Goal: Information Seeking & Learning: Learn about a topic

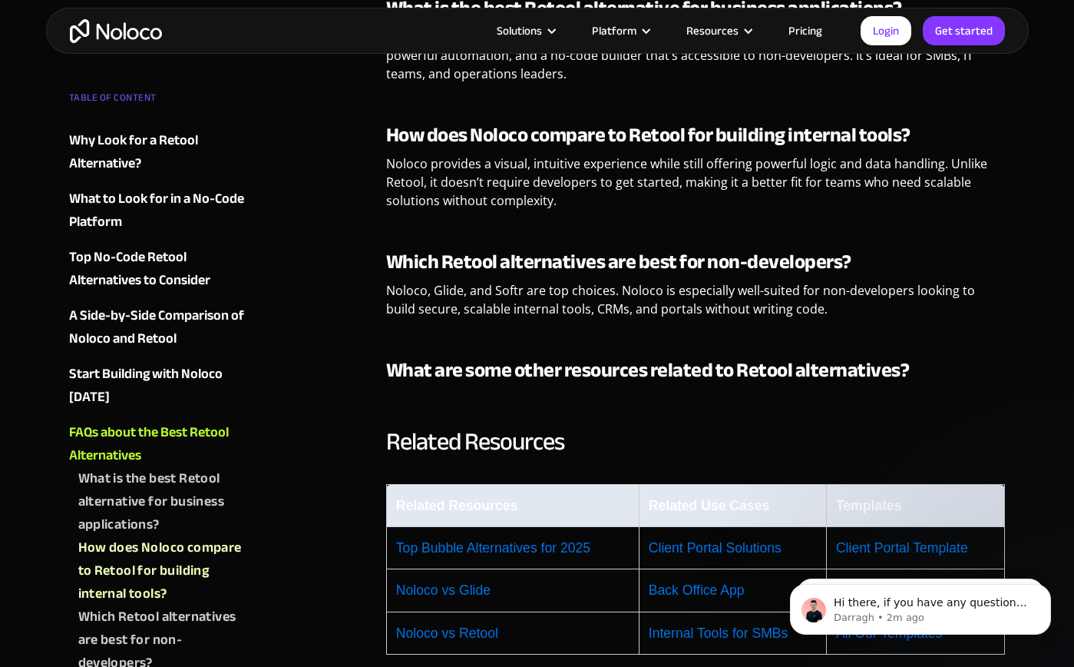
scroll to position [5796, 0]
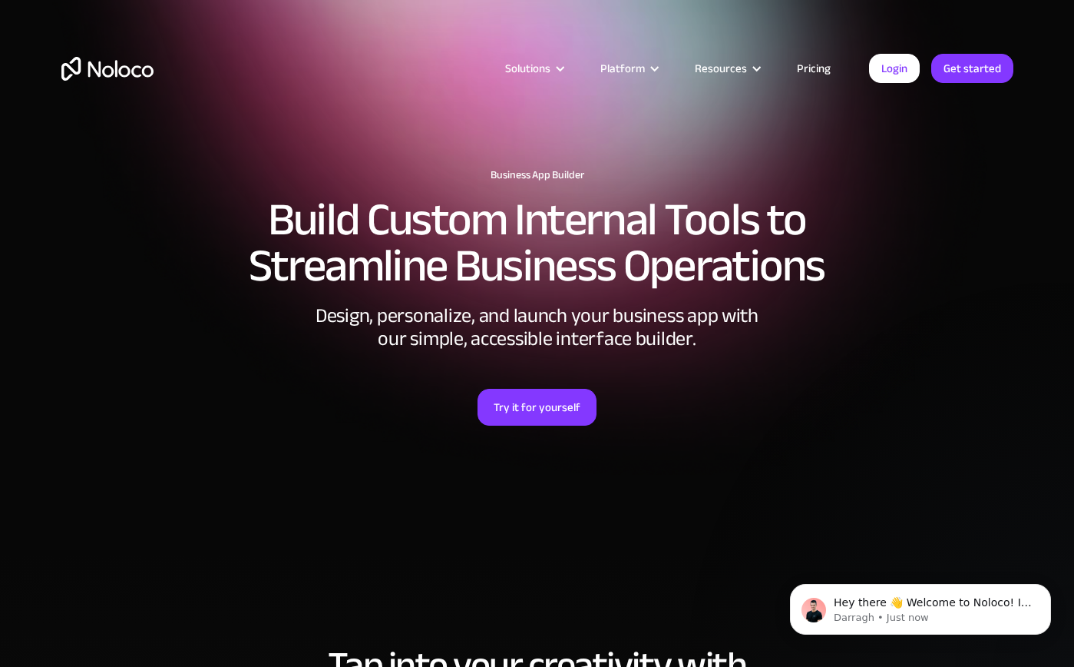
click at [826, 65] on link "Pricing" at bounding box center [814, 68] width 72 height 20
